Goal: Transaction & Acquisition: Book appointment/travel/reservation

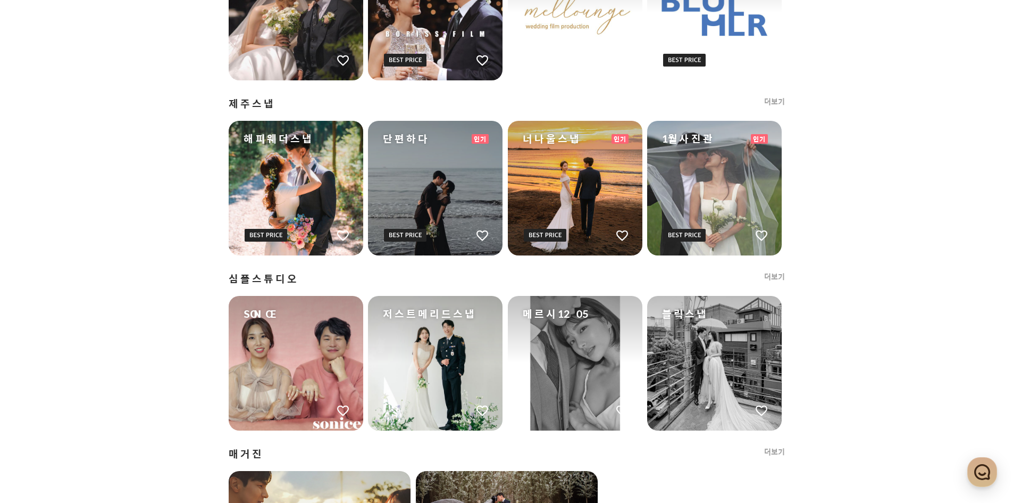
scroll to position [1010, 0]
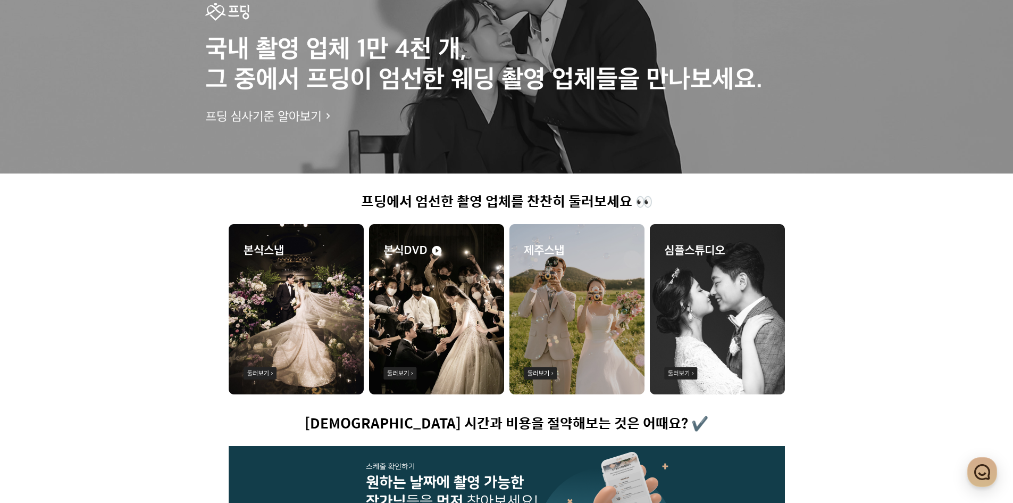
scroll to position [0, 0]
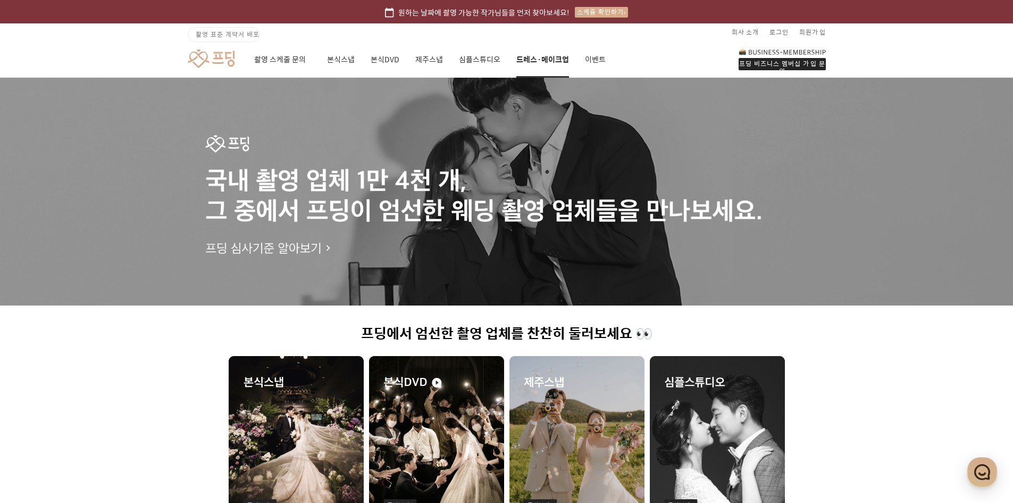
click at [538, 65] on link "드레스·메이크업" at bounding box center [542, 59] width 53 height 36
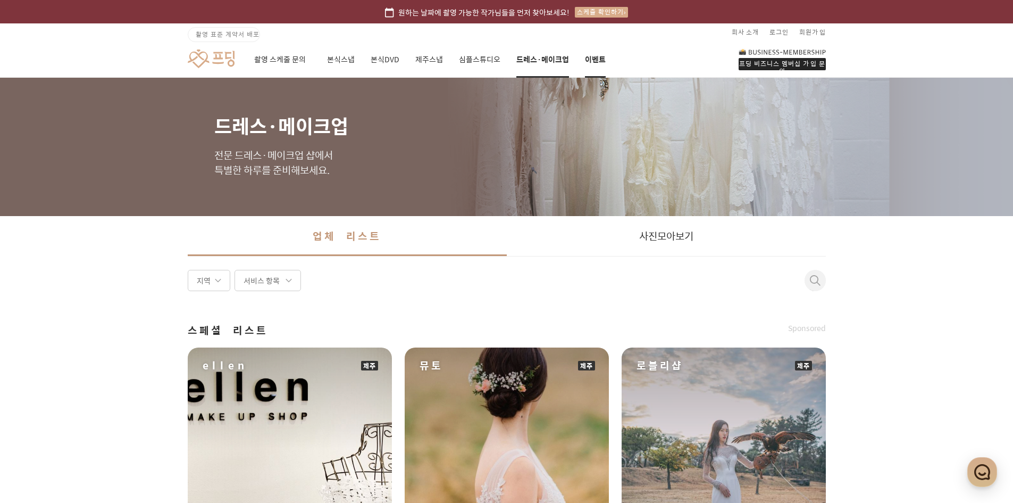
click at [594, 60] on link "이벤트" at bounding box center [595, 59] width 21 height 36
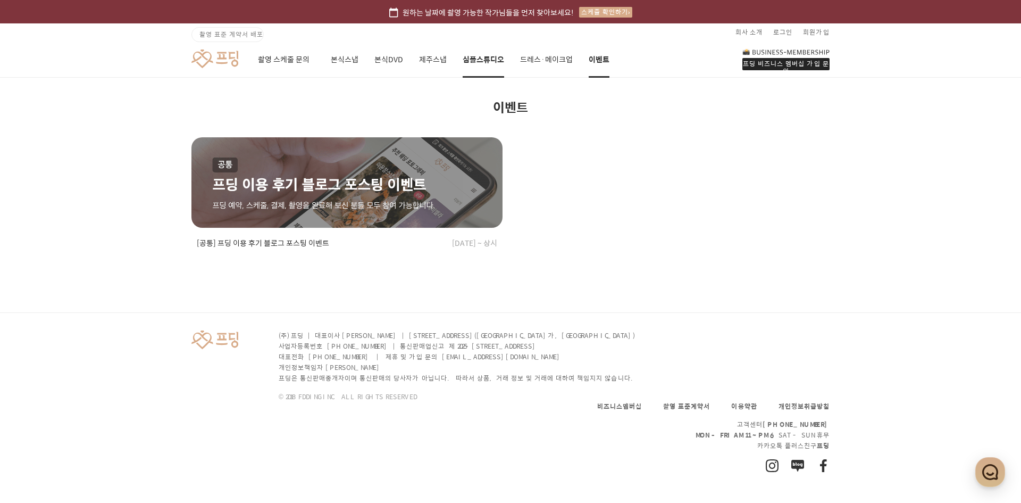
click at [490, 62] on link "심플스튜디오" at bounding box center [483, 59] width 41 height 36
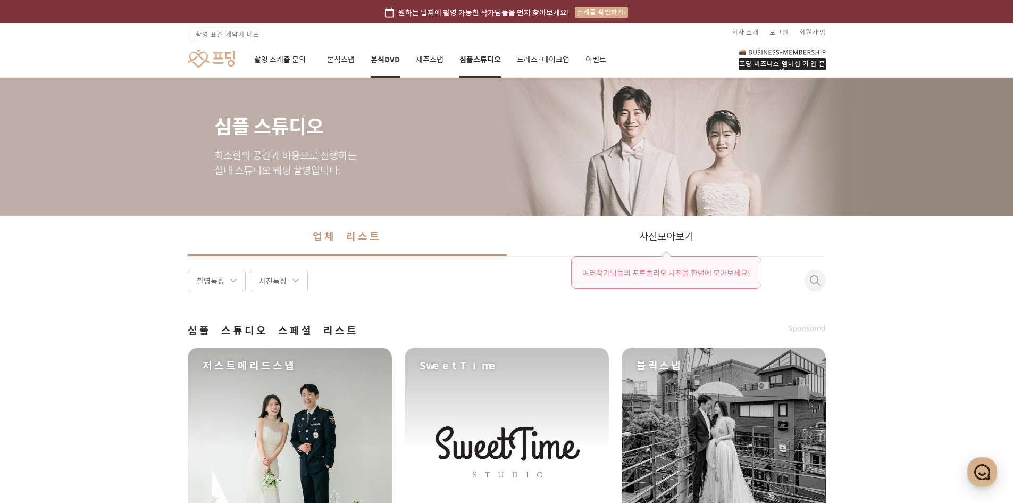
click at [391, 61] on link "본식DVD" at bounding box center [385, 59] width 29 height 36
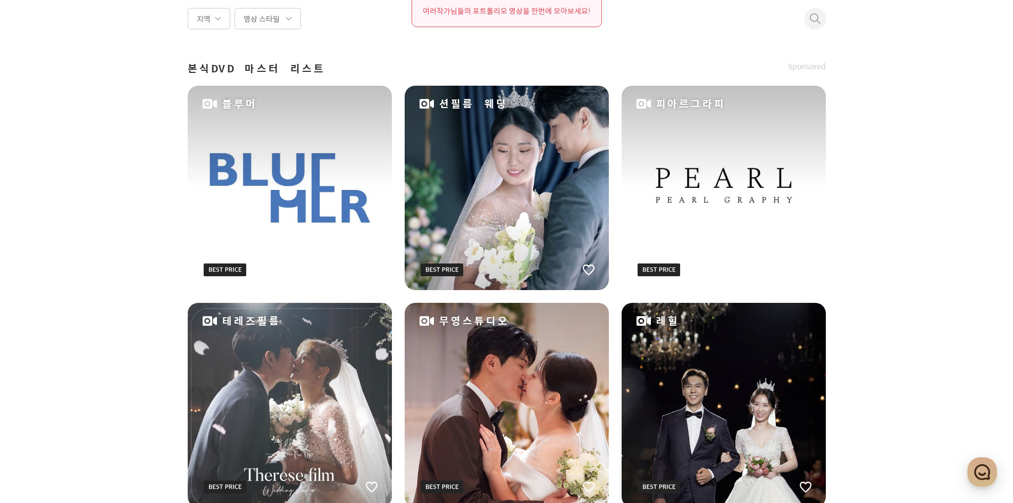
scroll to position [266, 0]
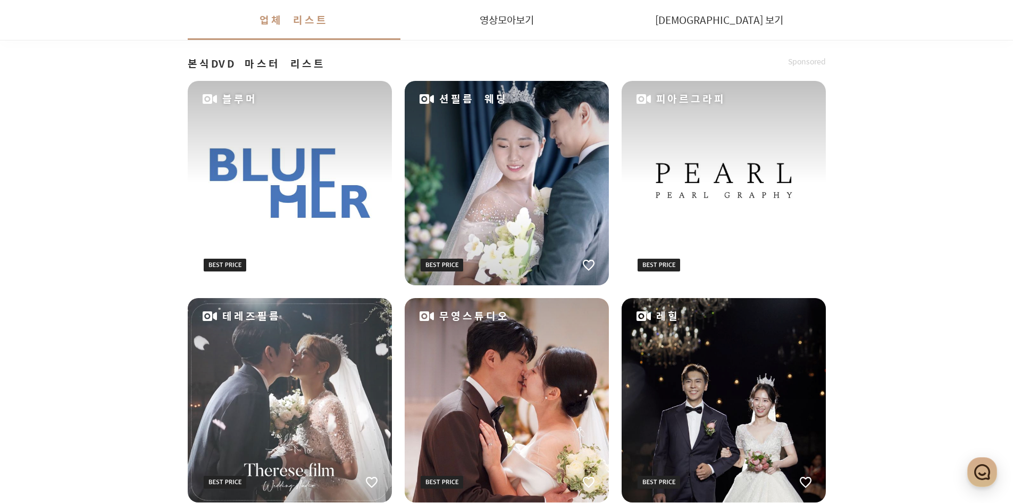
click at [444, 171] on div "션필름 웨딩" at bounding box center [507, 183] width 204 height 204
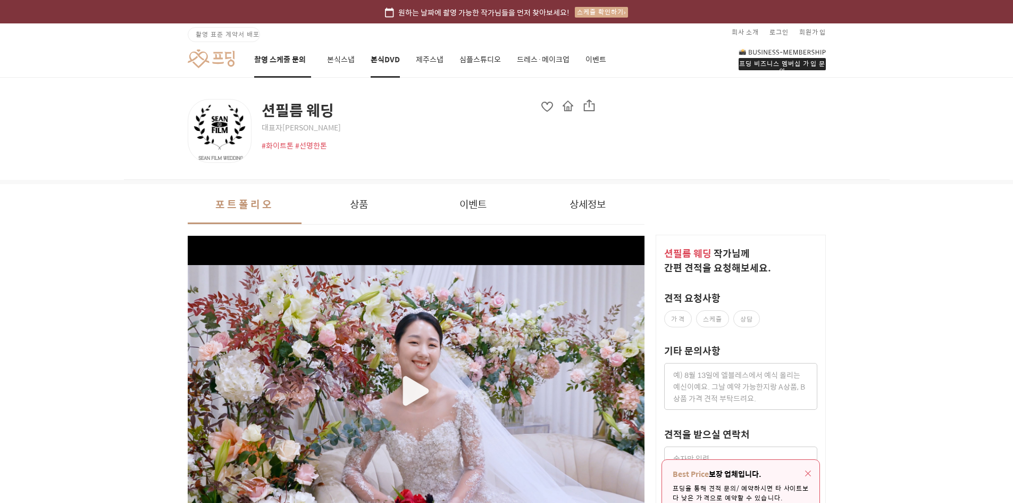
click at [286, 61] on link "촬영 스케줄 문의" at bounding box center [282, 59] width 57 height 36
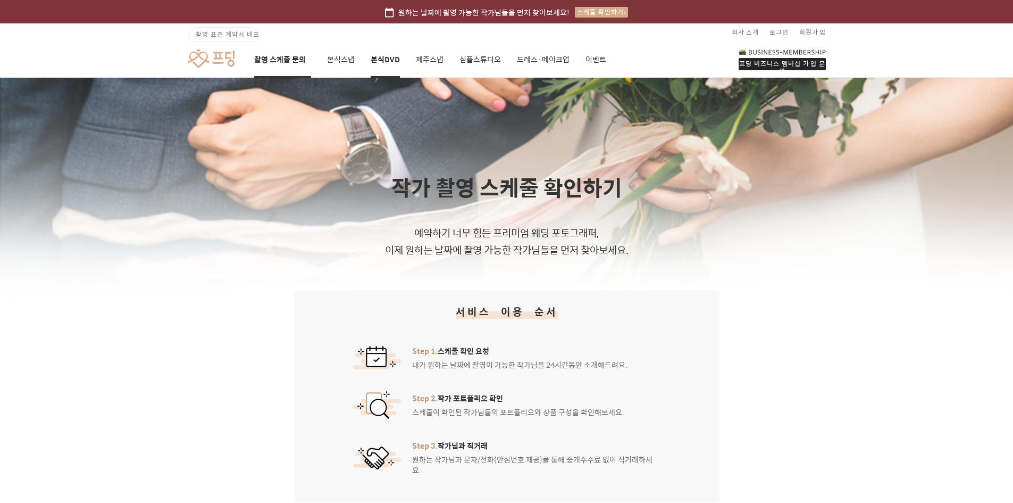
click at [379, 61] on link "본식DVD" at bounding box center [385, 59] width 29 height 36
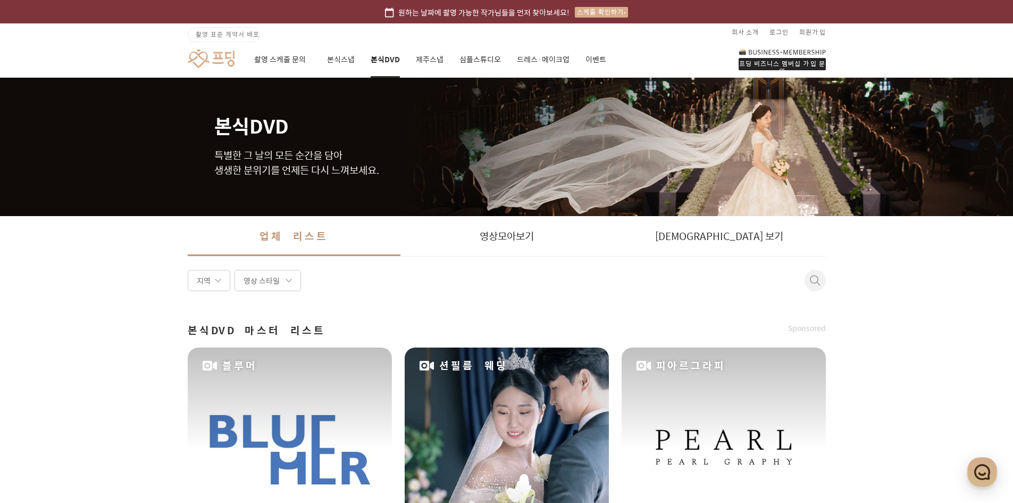
click at [634, 14] on link "원하는 날짜에 촬영 가능한 작가님들을 먼저 찾아보세요! 스케줄 확인하기" at bounding box center [506, 11] width 1013 height 23
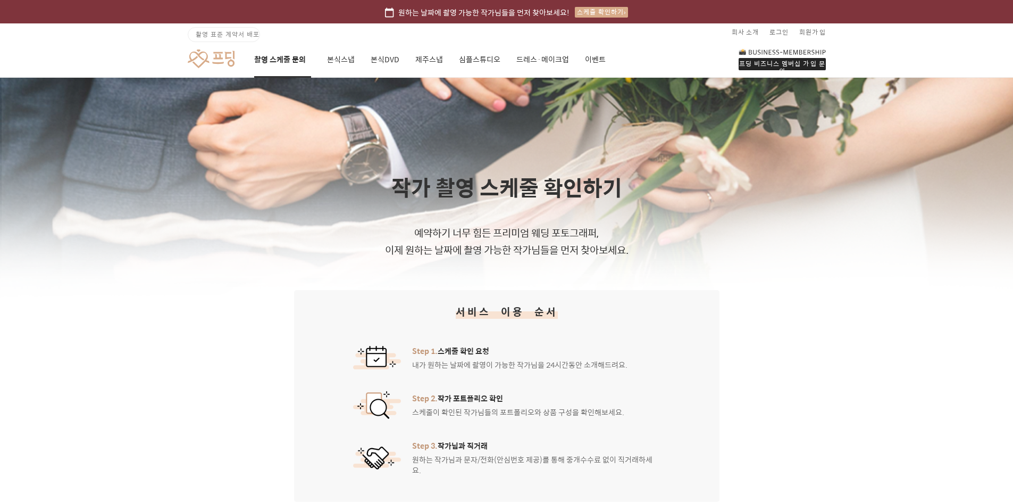
click at [610, 14] on div "스케줄 확인하기" at bounding box center [601, 12] width 53 height 11
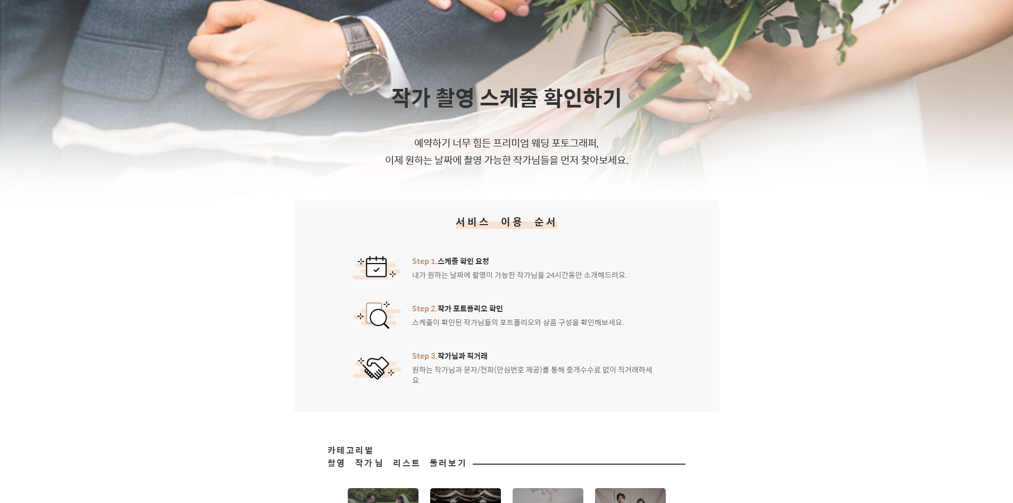
scroll to position [319, 0]
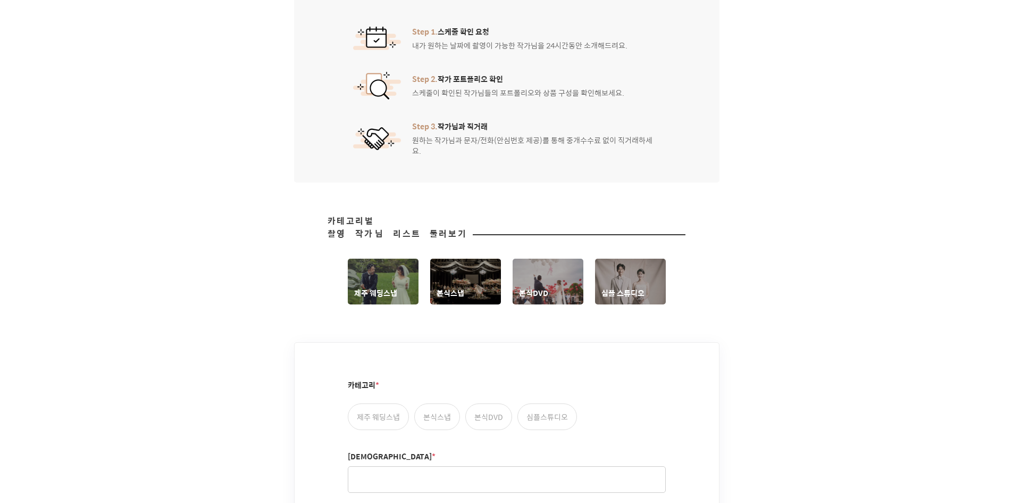
click at [445, 267] on link "본식스냅" at bounding box center [465, 281] width 71 height 46
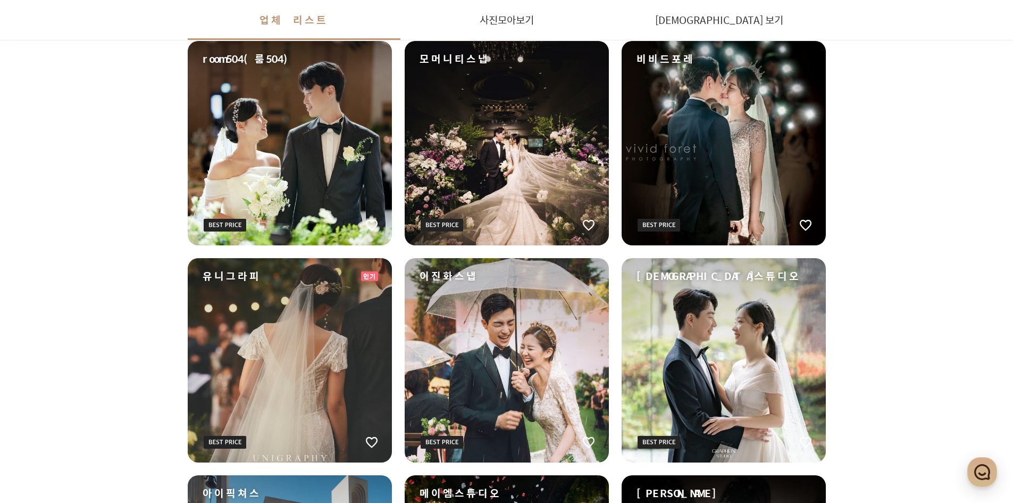
scroll to position [372, 0]
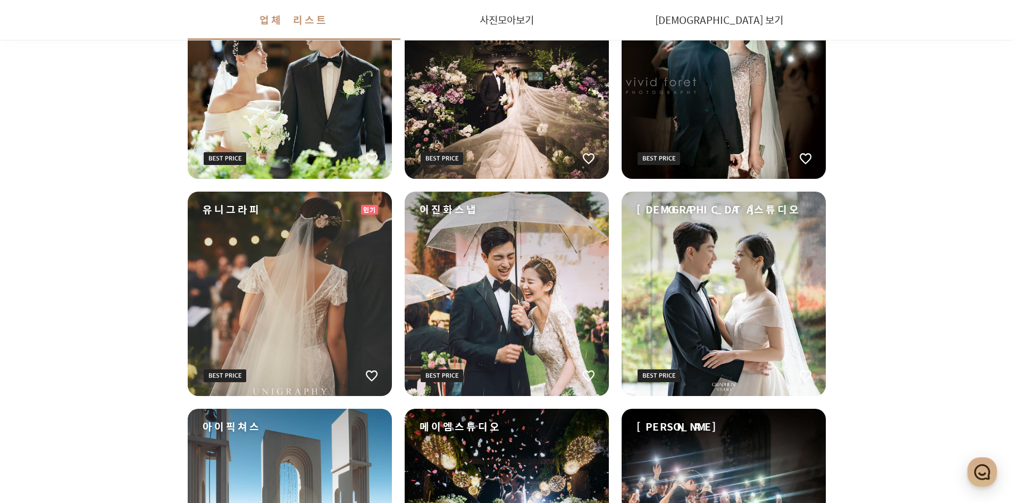
click at [476, 274] on div "이진화스냅" at bounding box center [507, 293] width 204 height 204
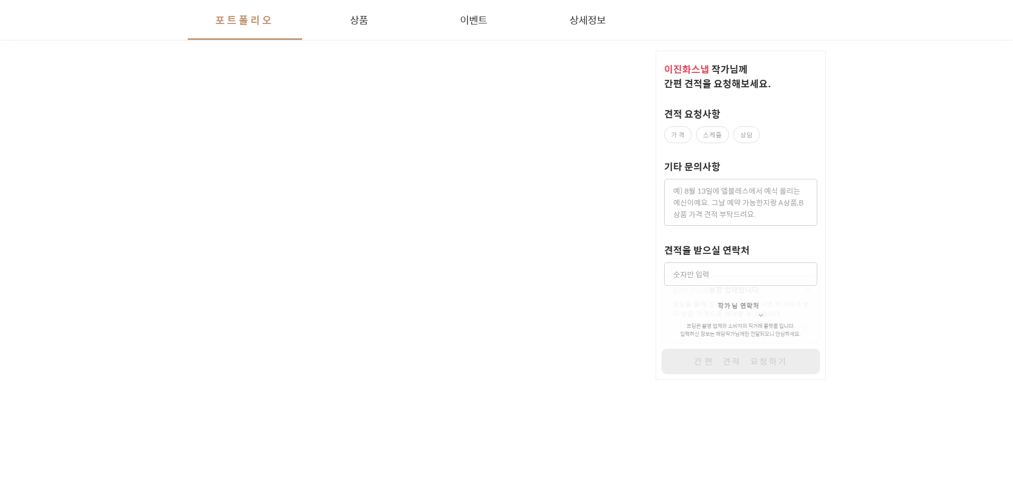
scroll to position [213, 0]
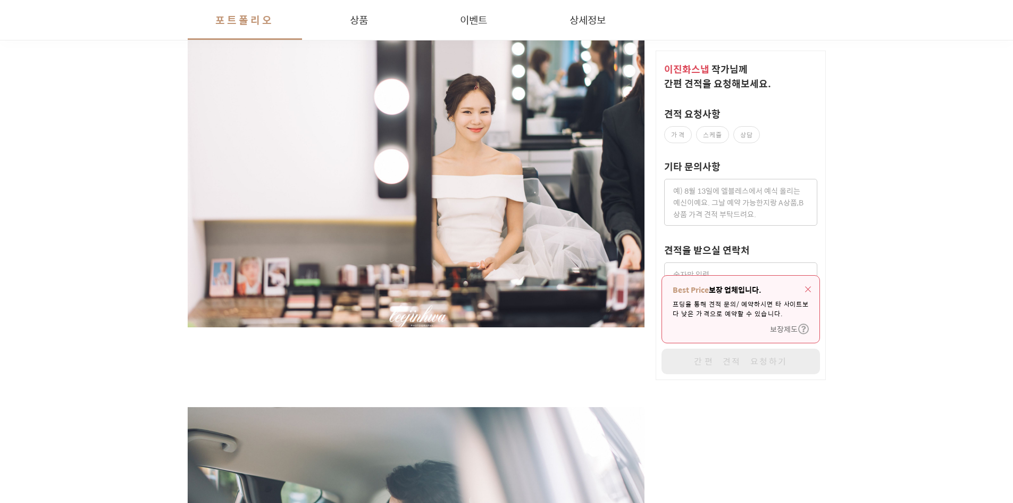
click at [809, 286] on img "button" at bounding box center [808, 289] width 6 height 6
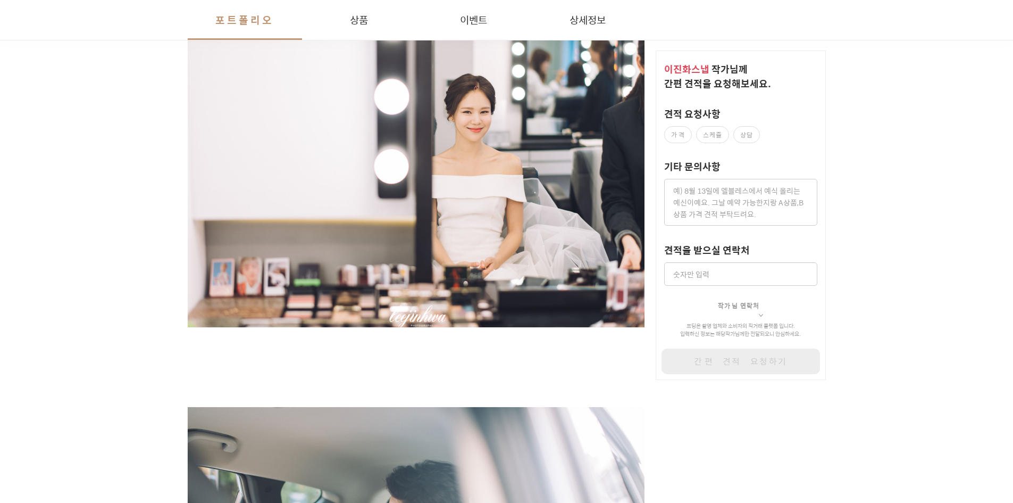
click at [759, 275] on input at bounding box center [740, 273] width 153 height 23
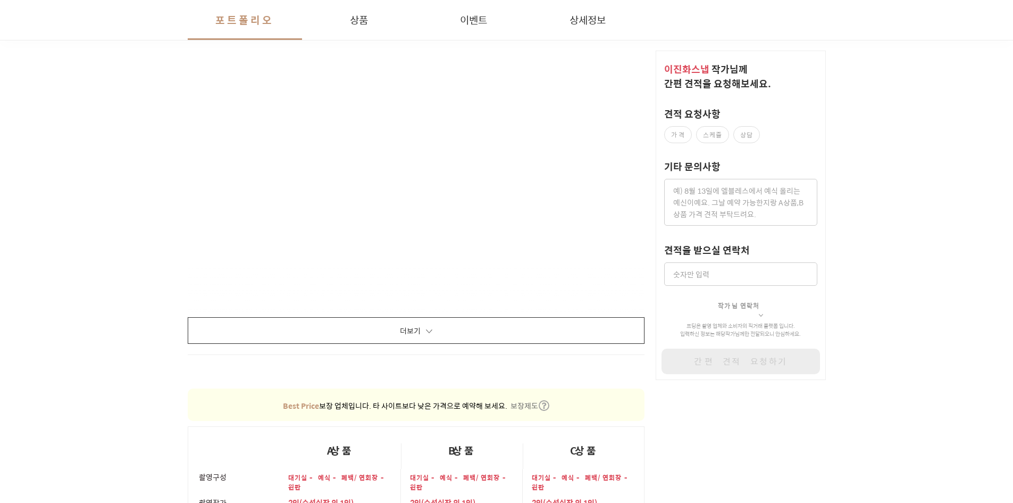
scroll to position [1010, 0]
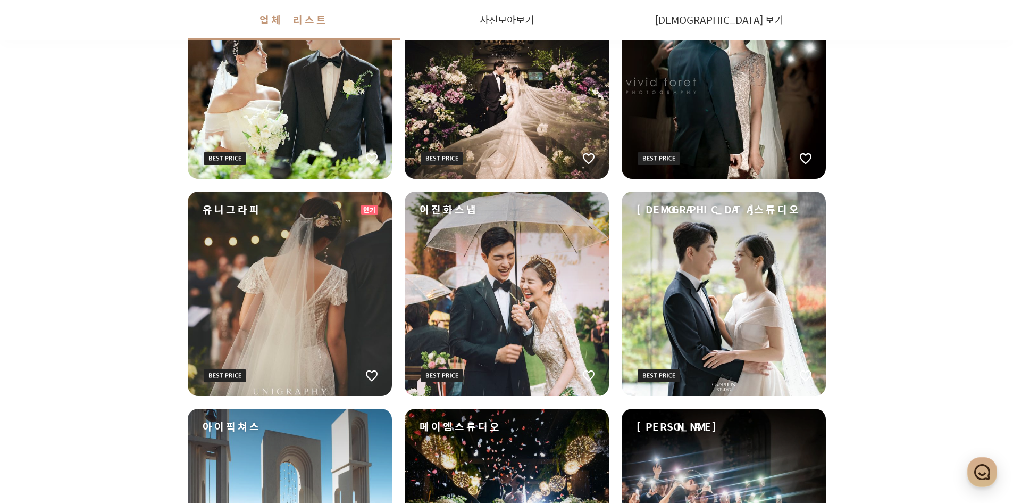
scroll to position [319, 0]
